Goal: Task Accomplishment & Management: Manage account settings

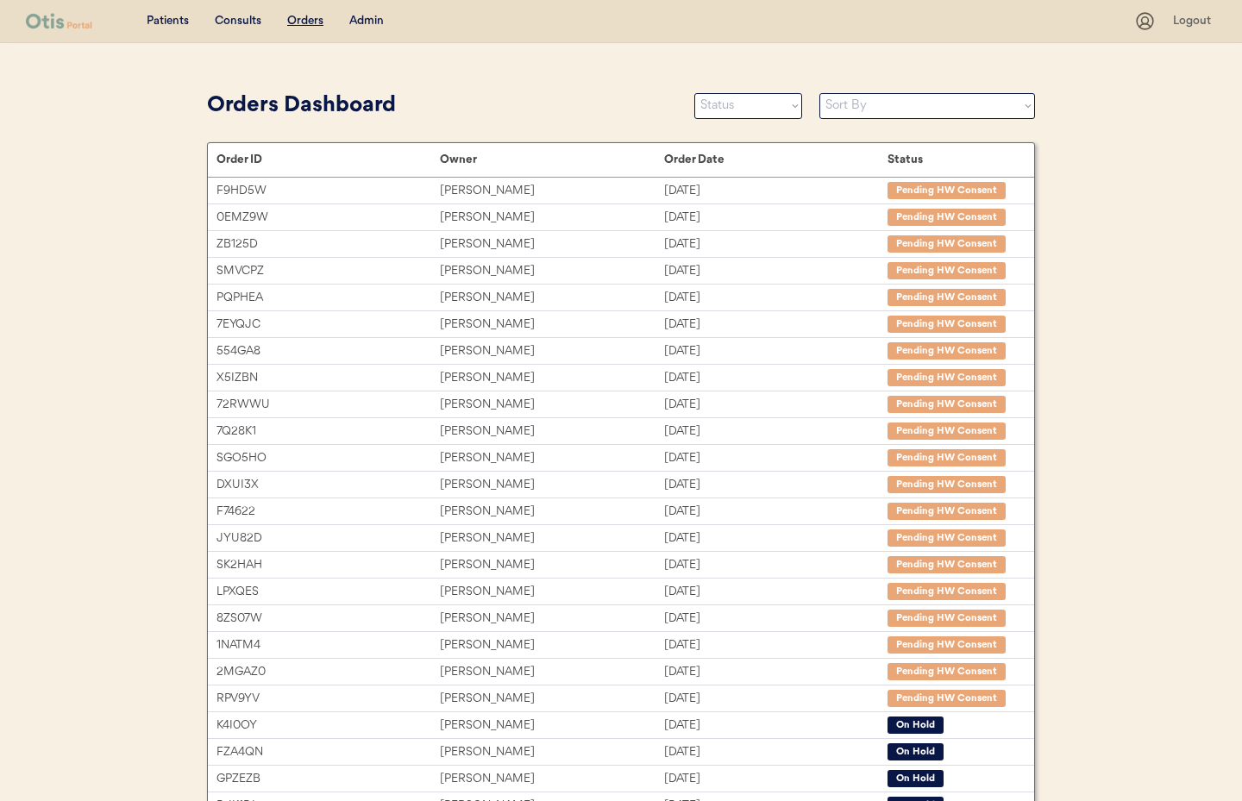
click at [375, 22] on div "Admin" at bounding box center [366, 21] width 34 height 17
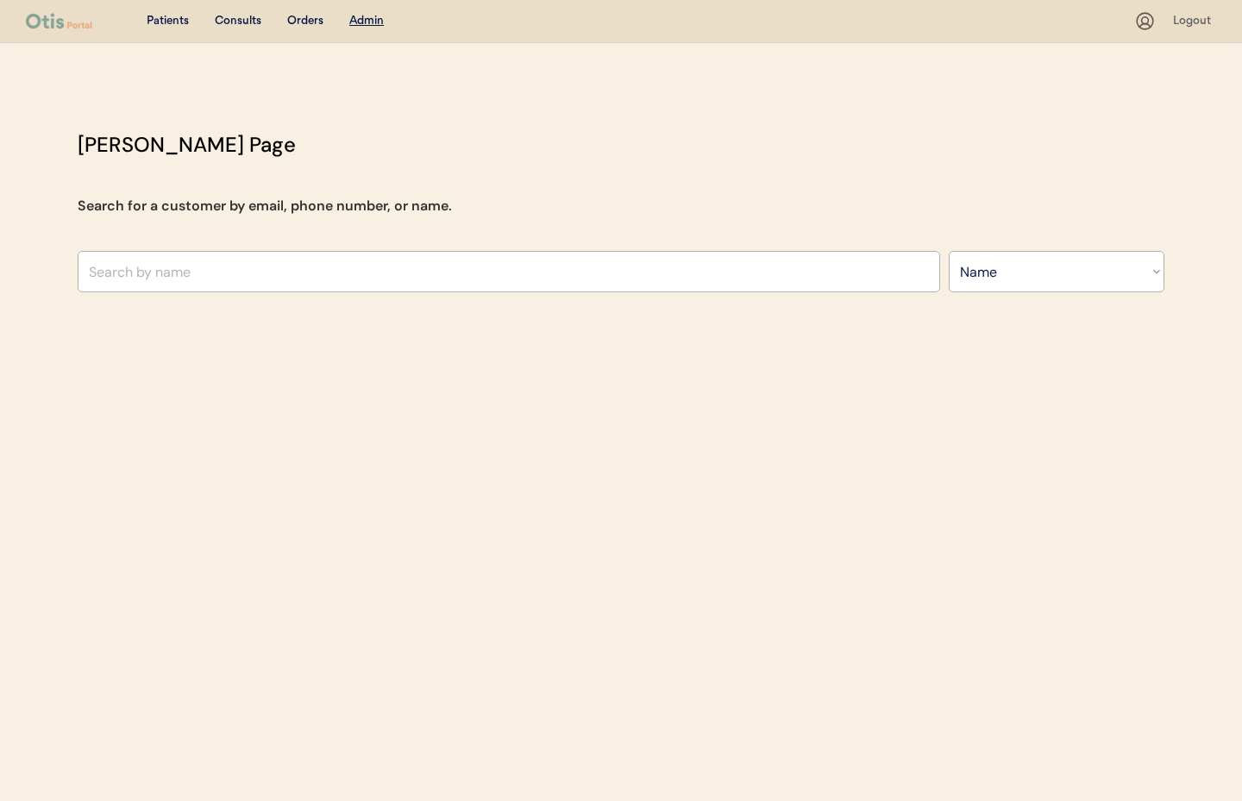
select select ""Name""
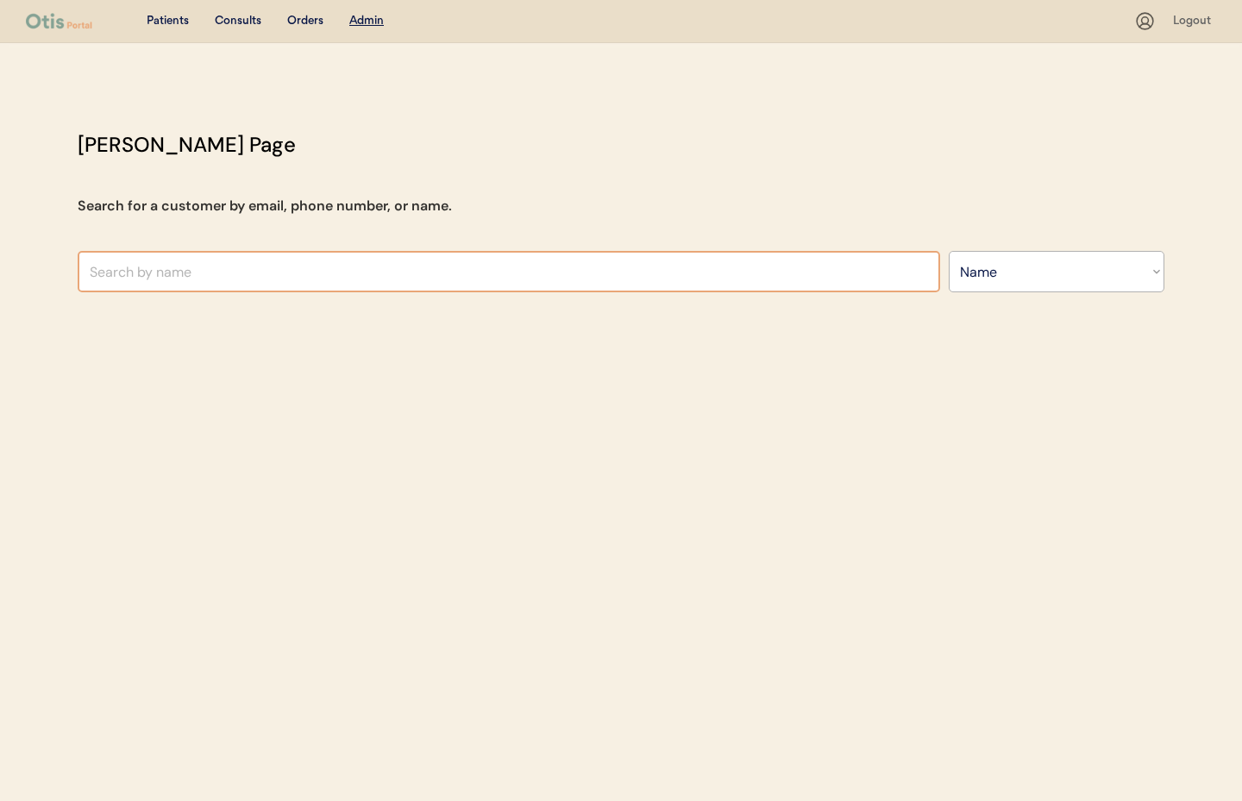
click at [161, 277] on input "text" at bounding box center [509, 271] width 862 height 41
type input "[PERSON_NAME]"
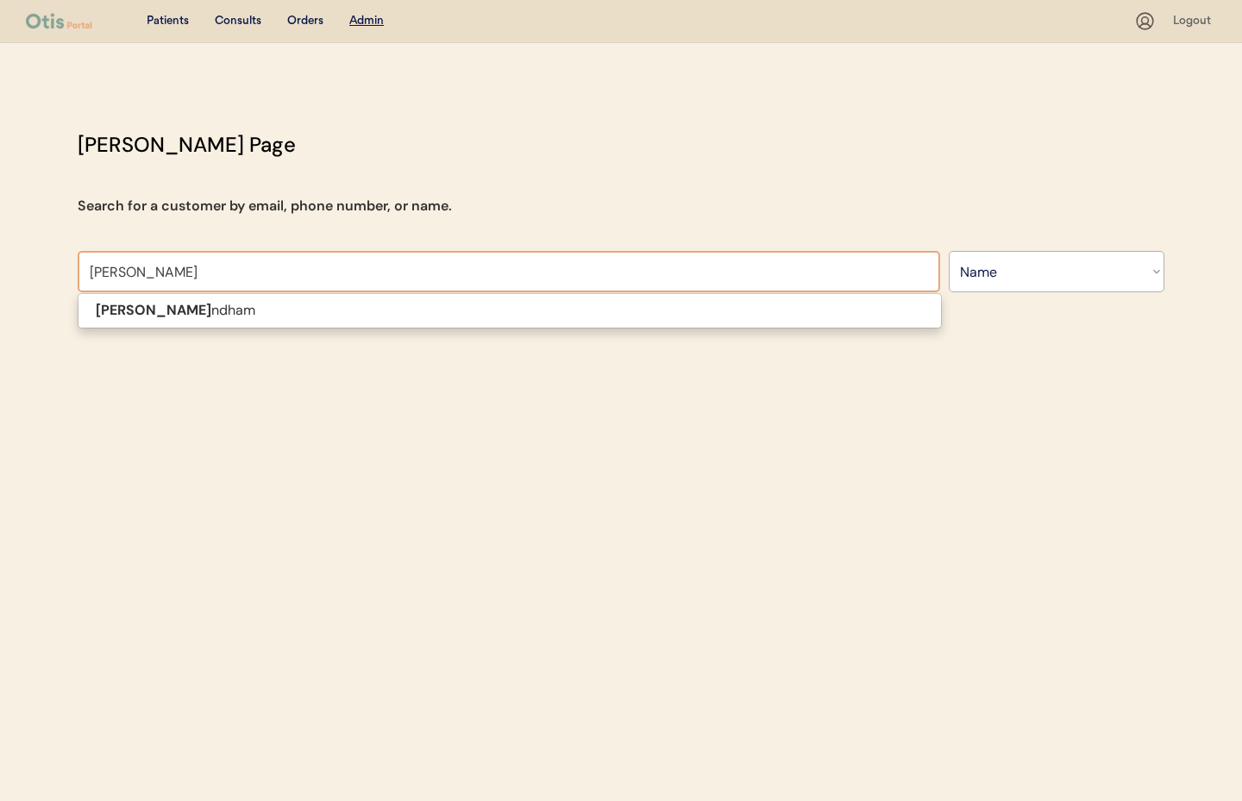
type input "[PERSON_NAME]"
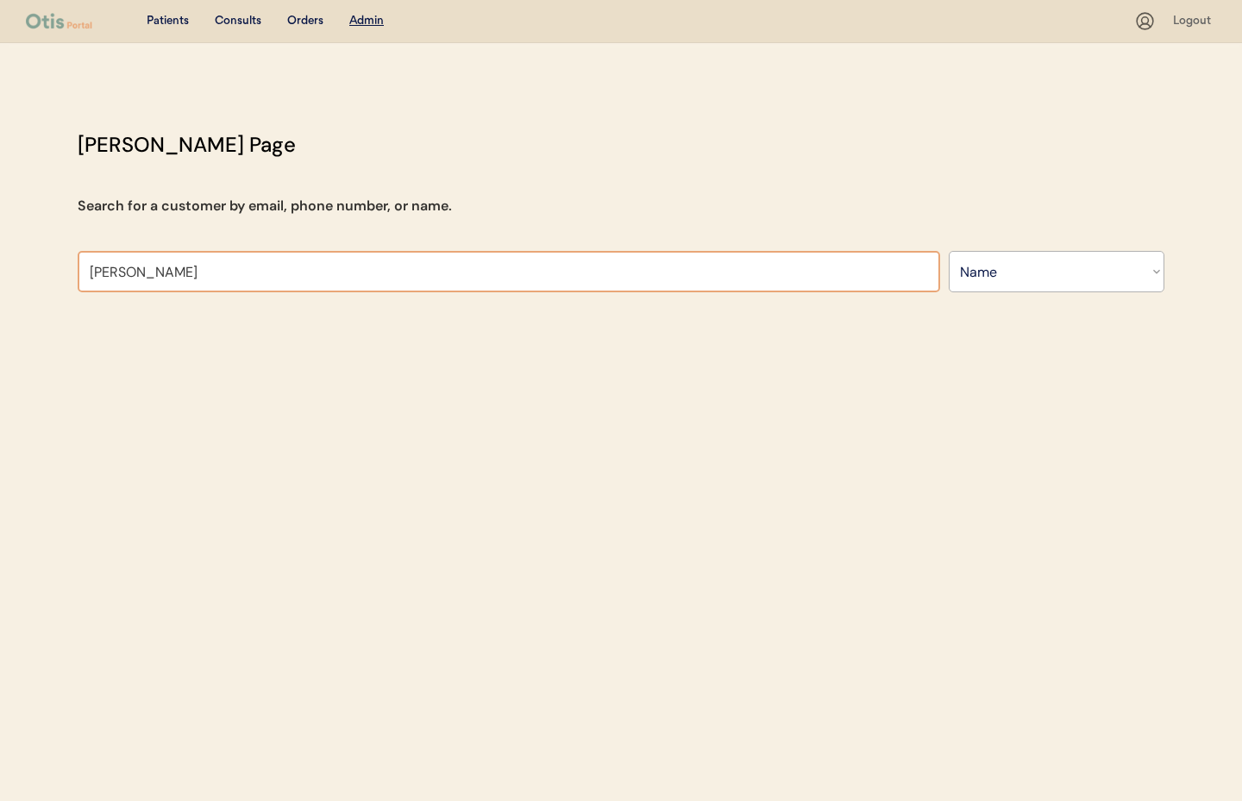
drag, startPoint x: 146, startPoint y: 279, endPoint x: 149, endPoint y: 289, distance: 10.1
click at [146, 279] on input "Christine william" at bounding box center [509, 271] width 862 height 41
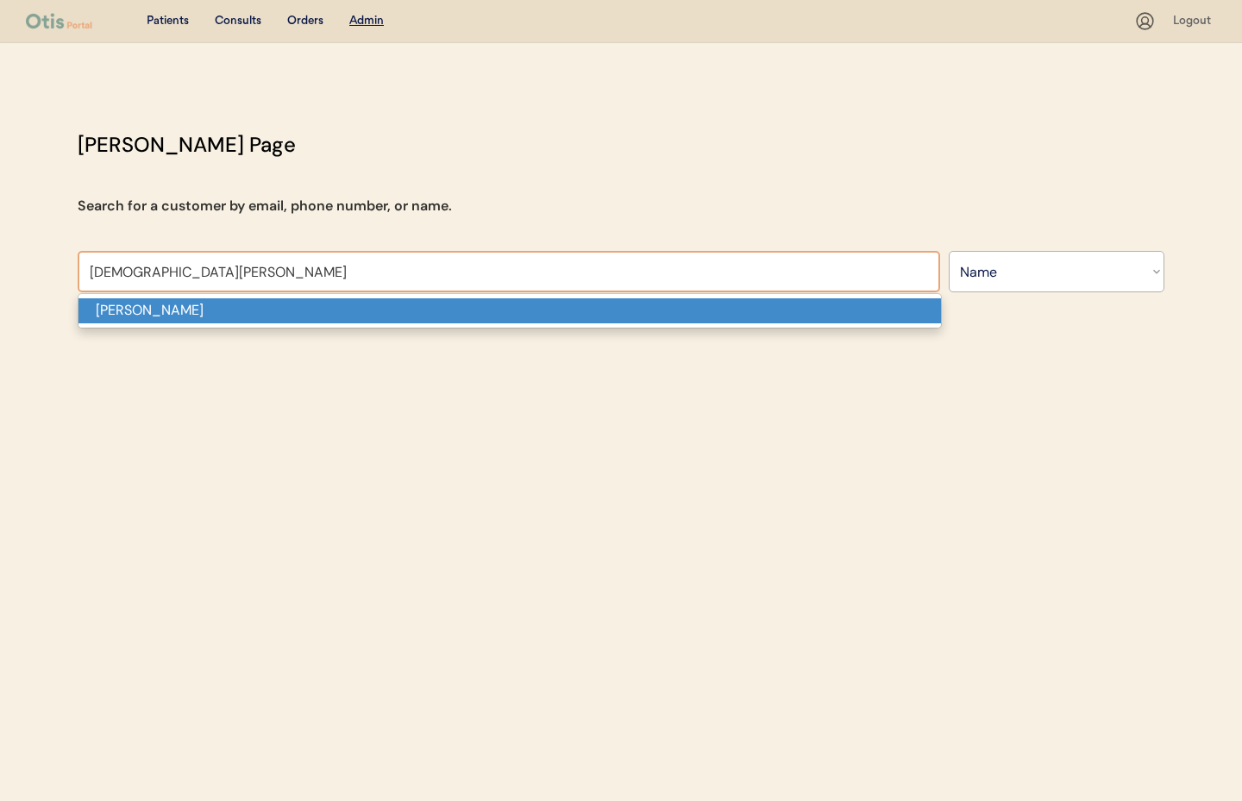
click at [158, 314] on p "Christie Williams" at bounding box center [509, 310] width 862 height 25
type input "Christie Williams"
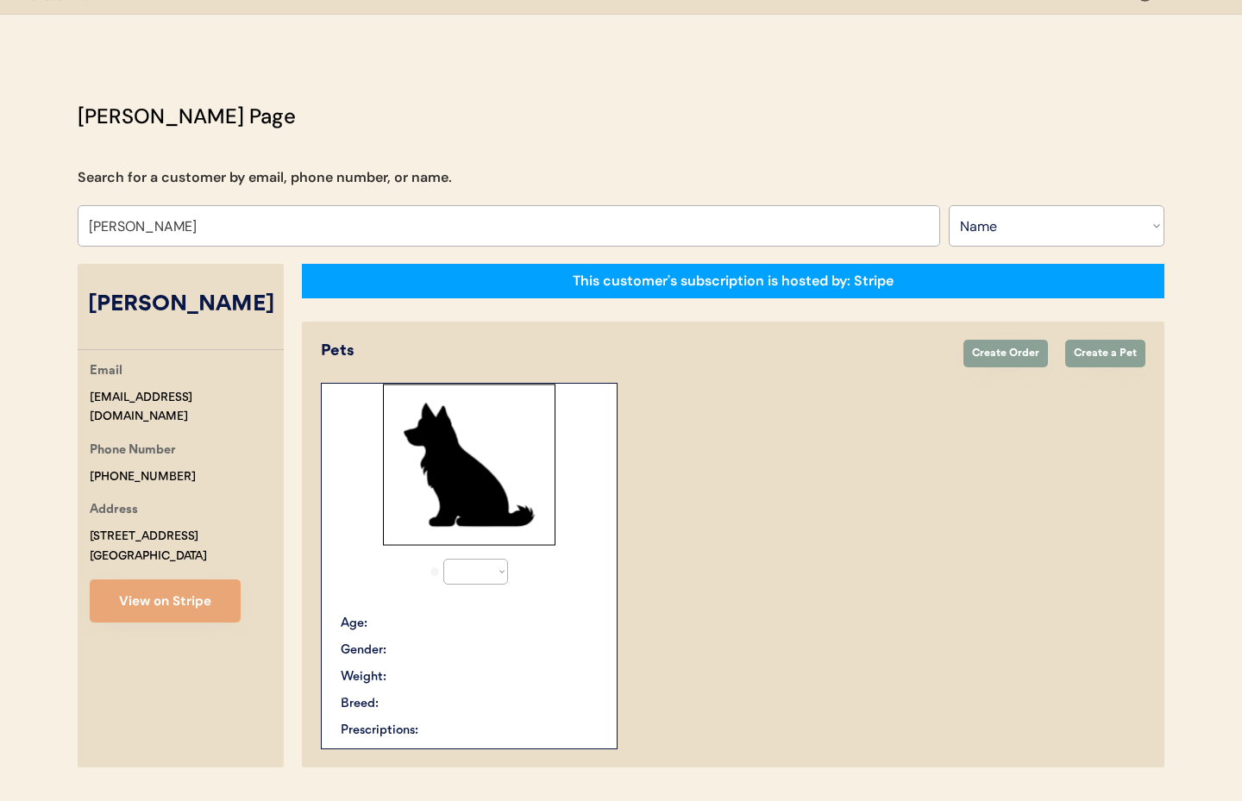
scroll to position [29, 0]
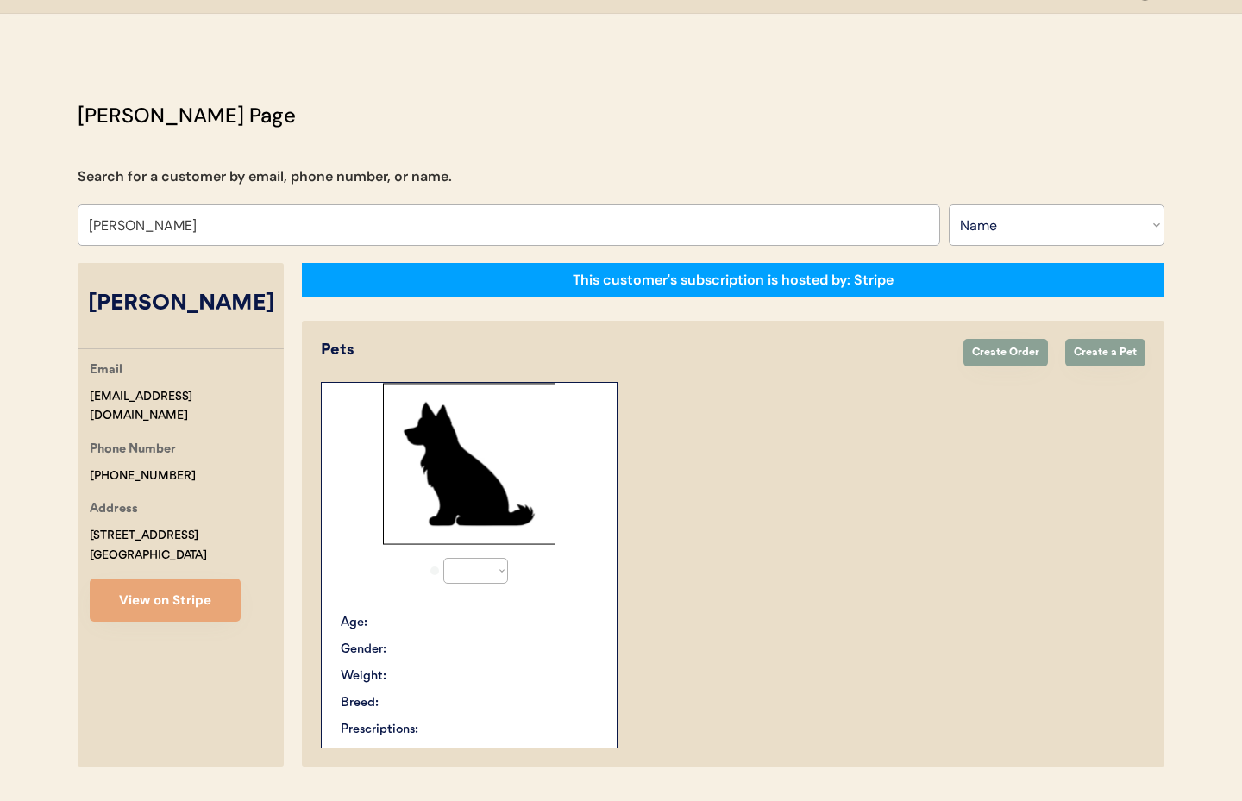
select select "true"
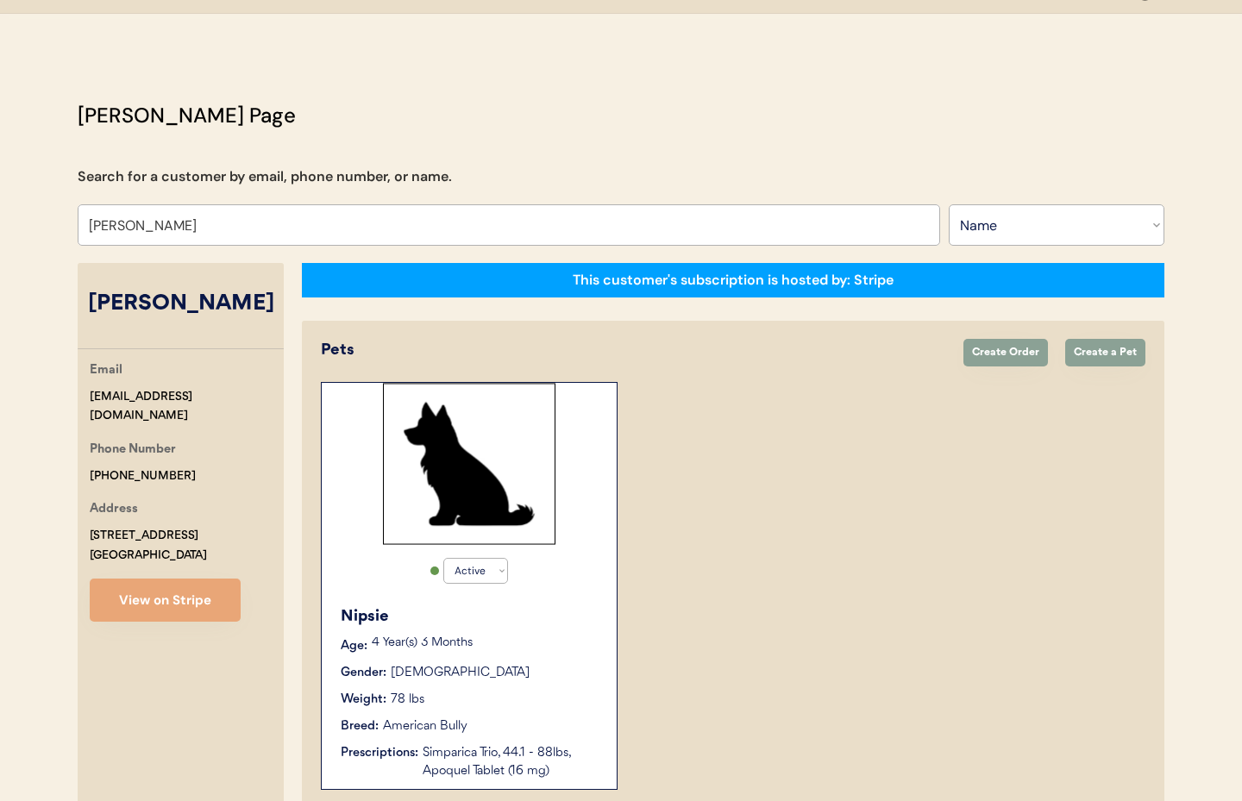
type input "Christie Williams"
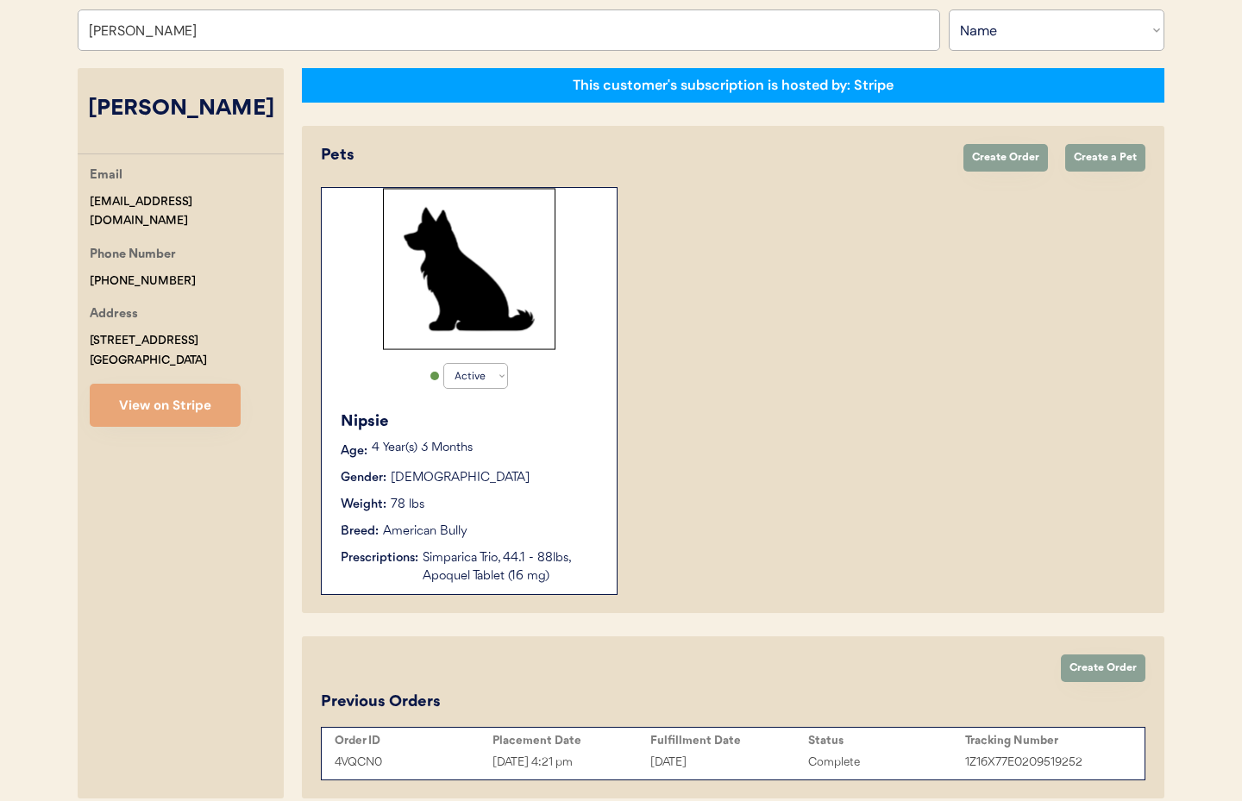
scroll to position [225, 0]
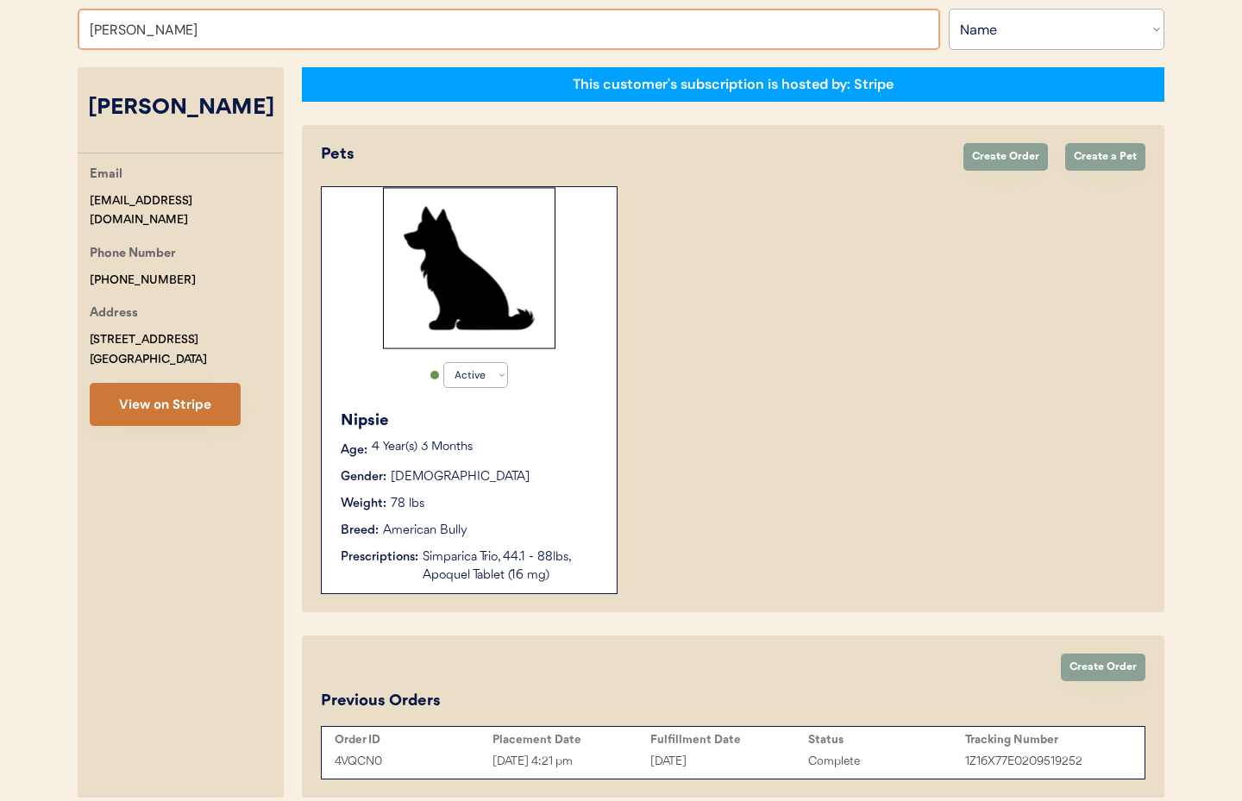
click at [154, 410] on button "View on Stripe" at bounding box center [165, 404] width 151 height 43
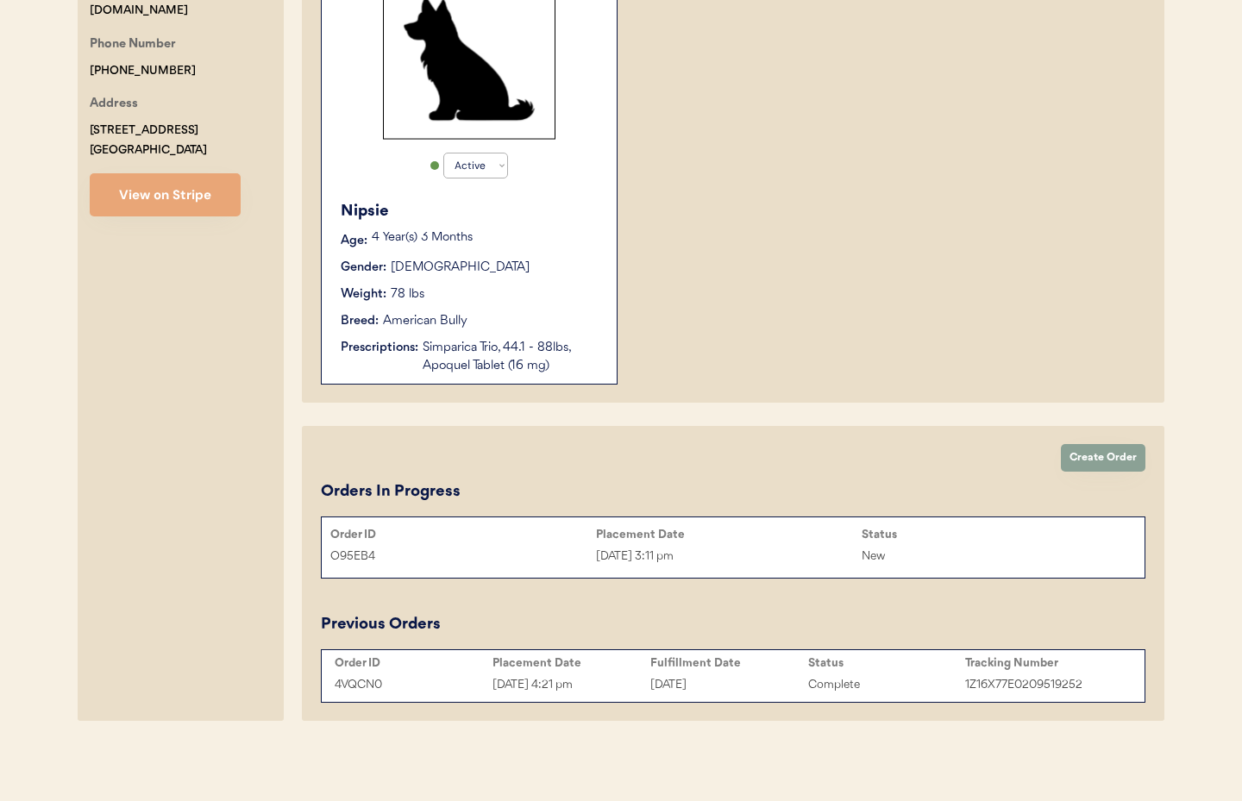
scroll to position [432, 0]
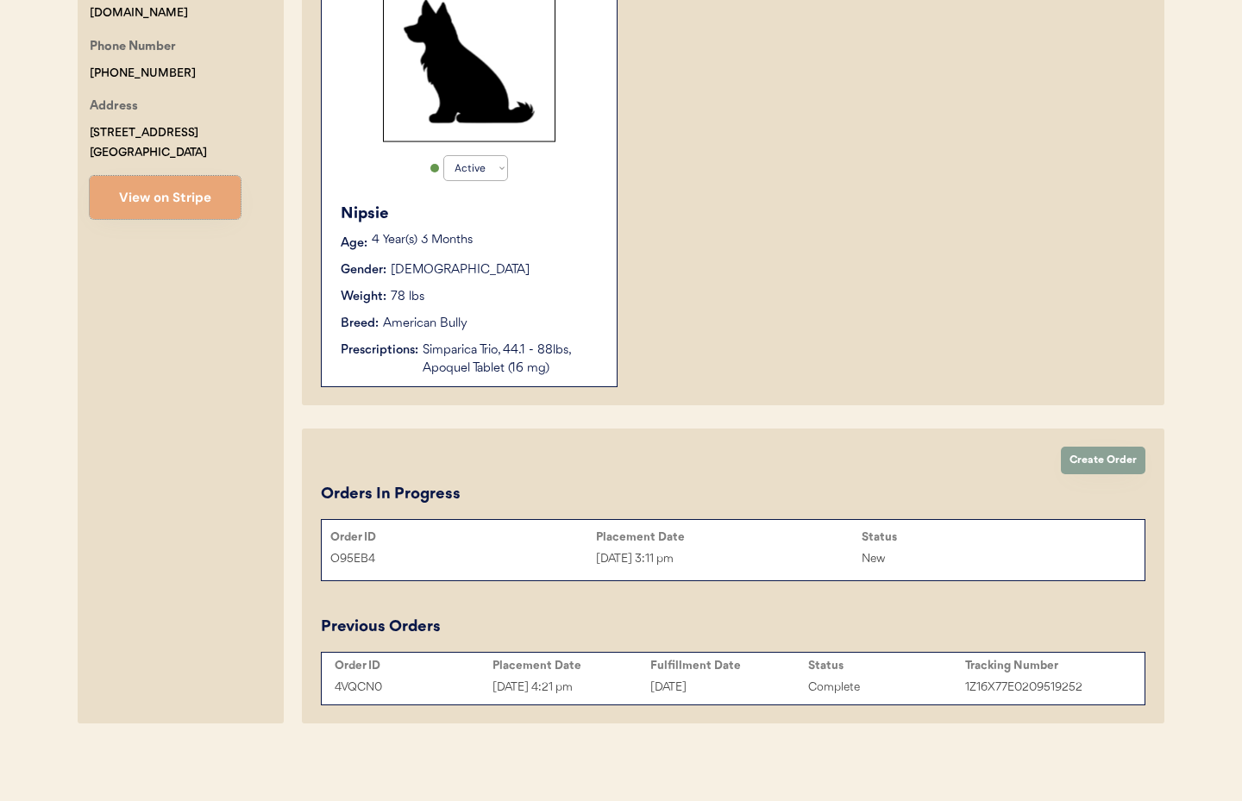
click at [614, 564] on div "Sep 15, 2025 3:11 pm" at bounding box center [729, 559] width 266 height 20
